Goal: Information Seeking & Learning: Understand process/instructions

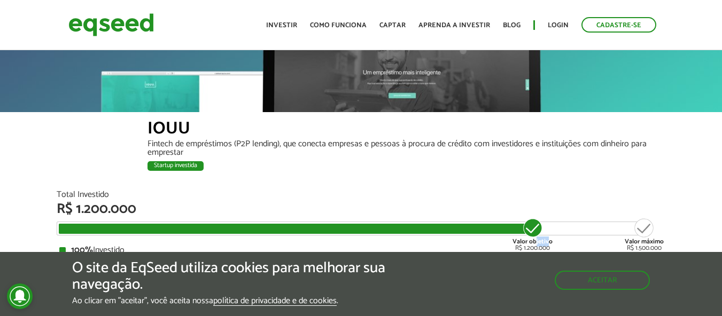
drag, startPoint x: 537, startPoint y: 229, endPoint x: 548, endPoint y: 226, distance: 11.7
click at [548, 226] on div "Valor objetivo R$ 1.200.000" at bounding box center [533, 235] width 40 height 34
click at [402, 22] on link "Captar" at bounding box center [392, 25] width 26 height 7
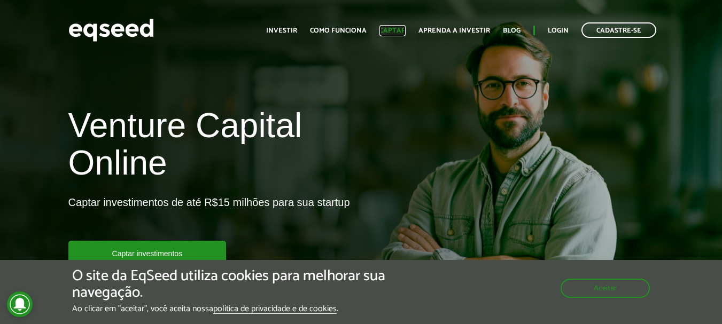
click at [399, 29] on link "Captar" at bounding box center [392, 30] width 26 height 7
click at [605, 289] on button "Aceitar" at bounding box center [606, 287] width 87 height 17
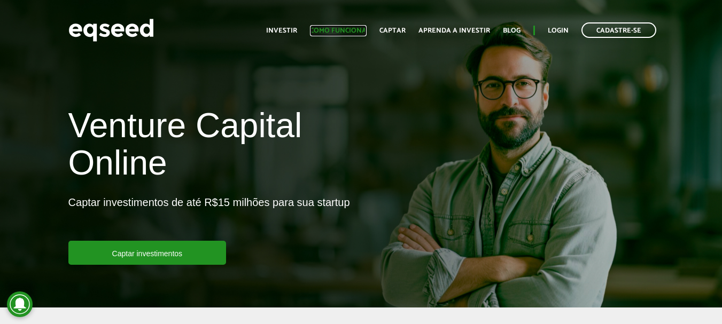
click at [345, 29] on link "Como funciona" at bounding box center [338, 30] width 57 height 7
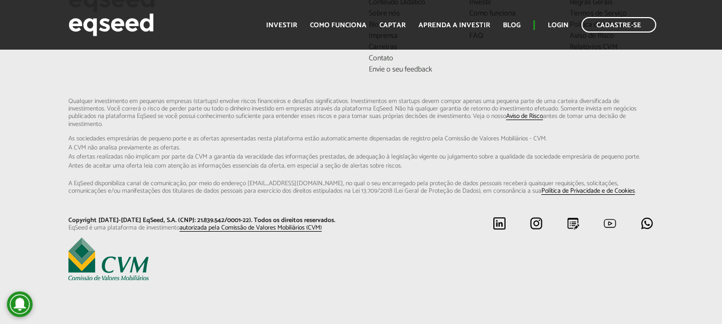
scroll to position [2857, 0]
